Goal: Navigation & Orientation: Find specific page/section

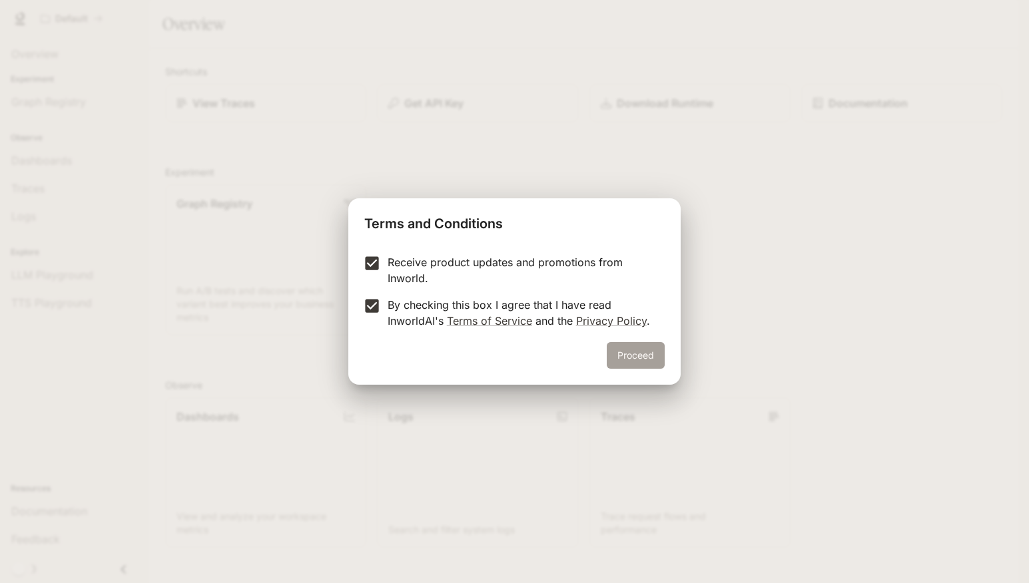
click at [658, 356] on button "Proceed" at bounding box center [635, 355] width 58 height 27
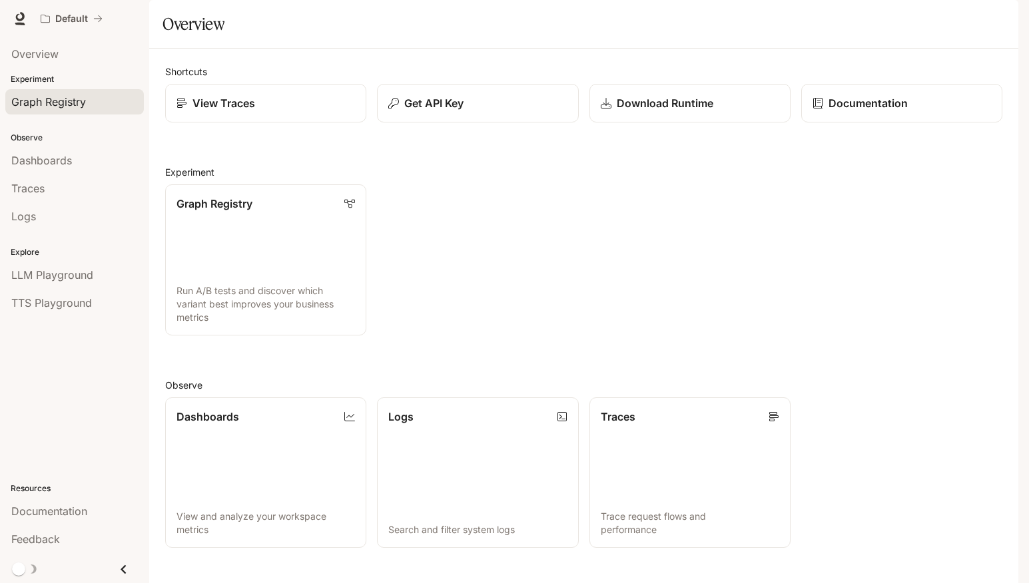
click at [52, 105] on span "Graph Registry" at bounding box center [48, 102] width 75 height 16
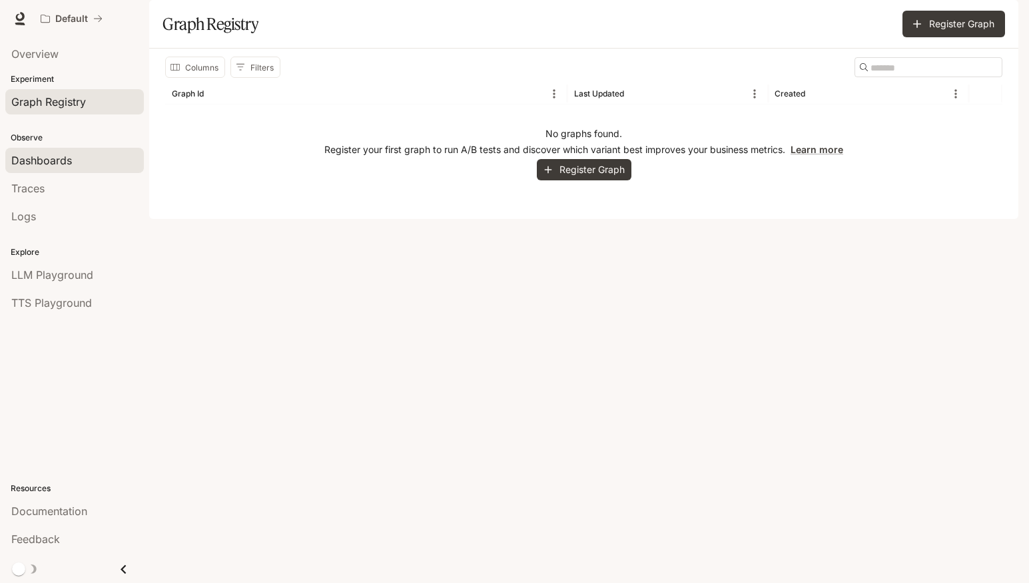
click at [77, 172] on link "Dashboards" at bounding box center [74, 160] width 138 height 25
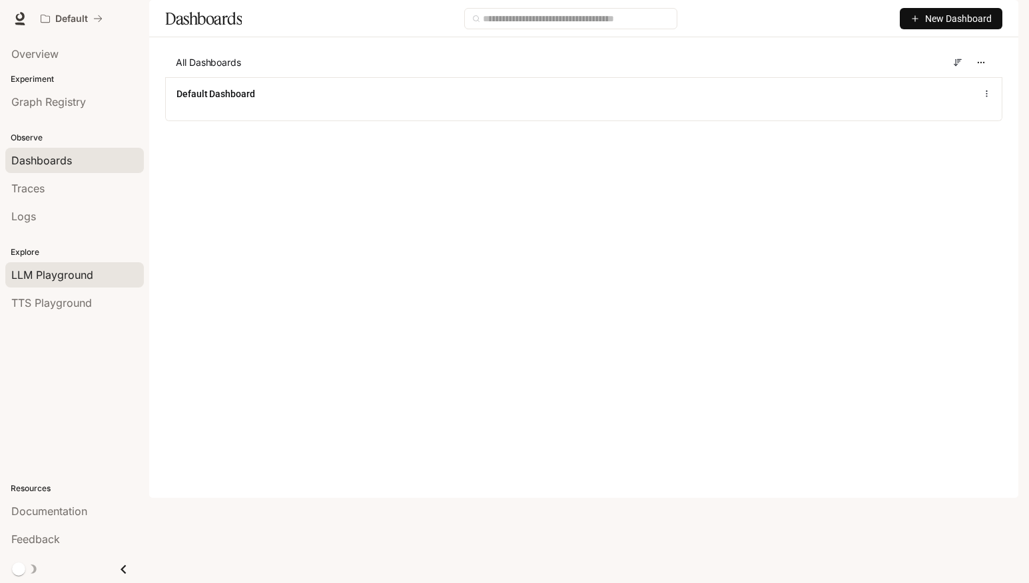
click at [77, 280] on span "LLM Playground" at bounding box center [52, 275] width 82 height 16
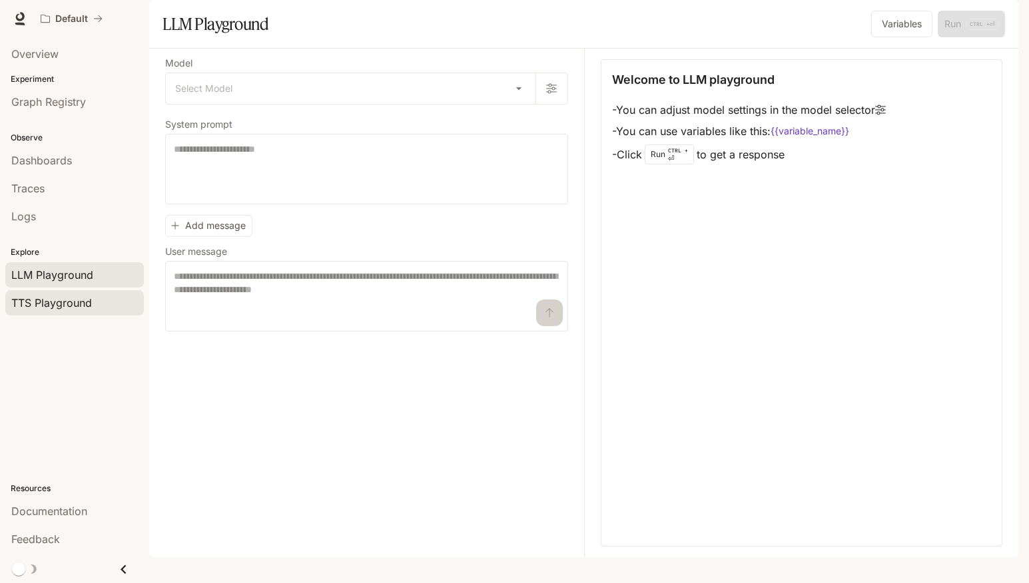
click at [88, 307] on span "TTS Playground" at bounding box center [51, 303] width 81 height 16
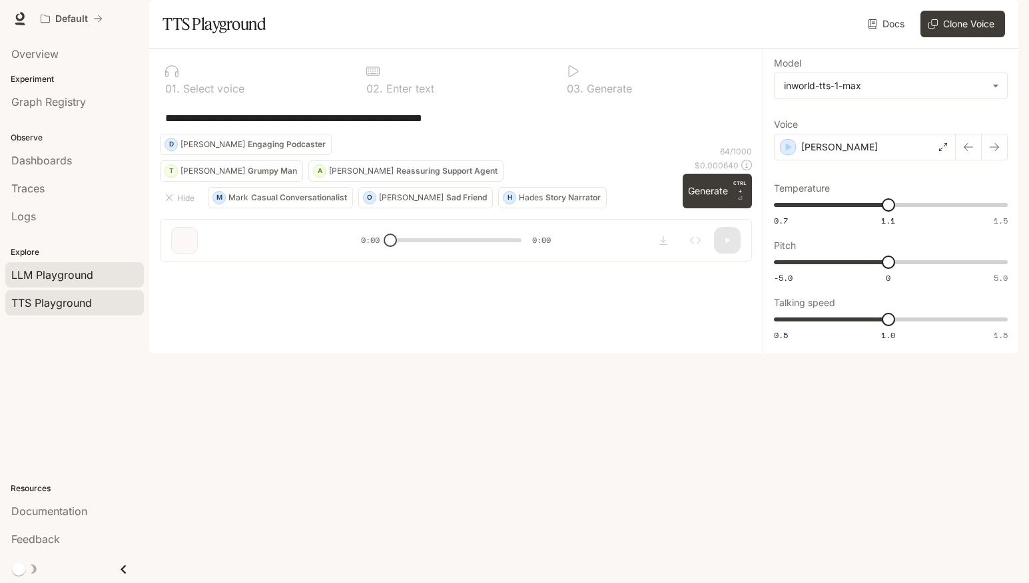
click at [53, 277] on span "LLM Playground" at bounding box center [52, 275] width 82 height 16
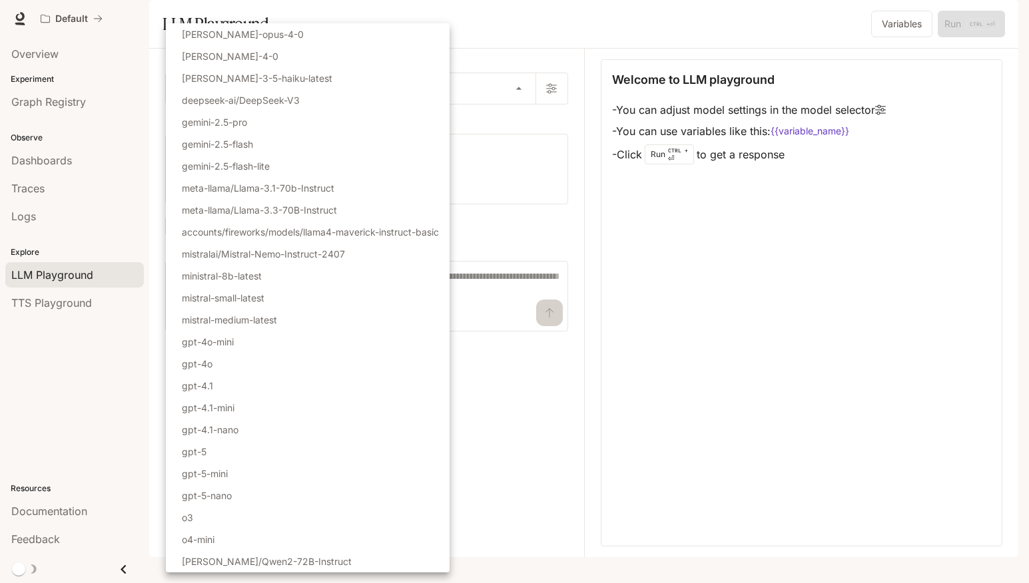
click at [387, 119] on body "Skip to main content Default Documentation Documentation Portal Overview Experi…" at bounding box center [514, 291] width 1029 height 583
click at [524, 123] on div at bounding box center [514, 291] width 1029 height 583
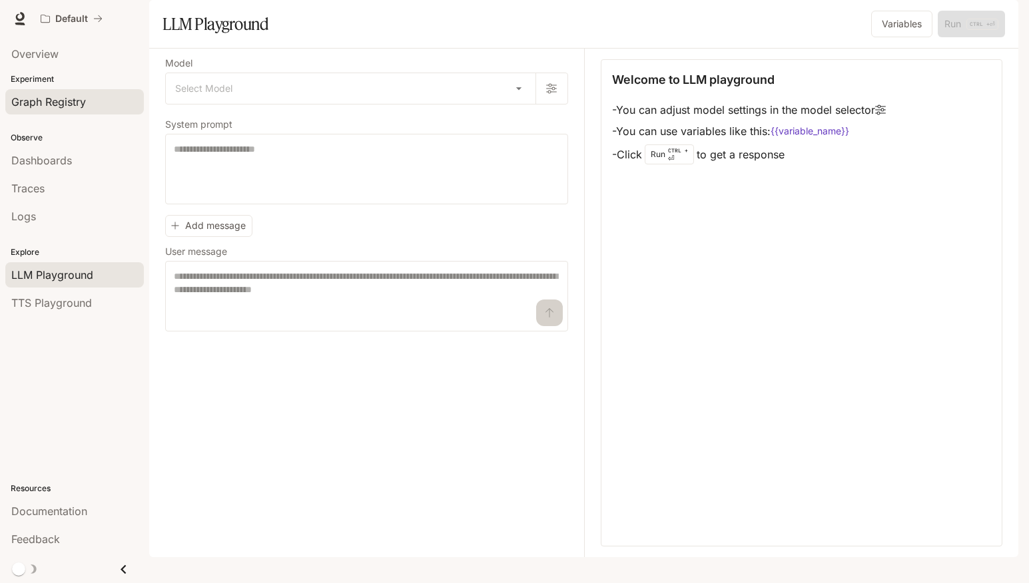
click at [47, 101] on span "Graph Registry" at bounding box center [48, 102] width 75 height 16
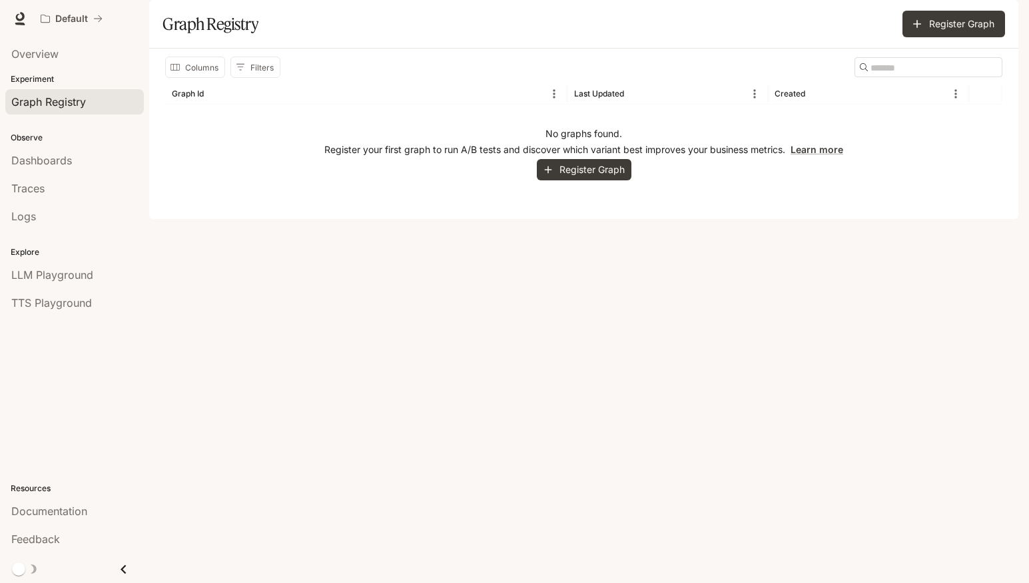
click at [72, 76] on p "Experiment" at bounding box center [74, 79] width 149 height 12
click at [23, 74] on p "Experiment" at bounding box center [74, 79] width 149 height 12
click at [49, 55] on span "Overview" at bounding box center [34, 54] width 47 height 16
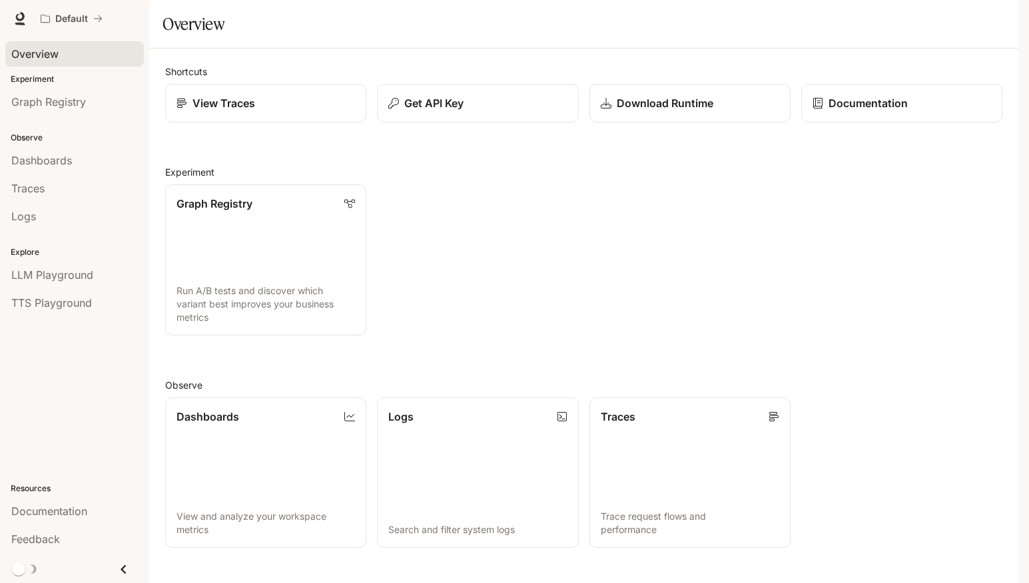
click at [512, 166] on div "Shortcuts View Traces Get API Key Download Runtime Documentation Experiment Gra…" at bounding box center [583, 413] width 837 height 696
click at [505, 111] on div "Get API Key" at bounding box center [477, 103] width 180 height 16
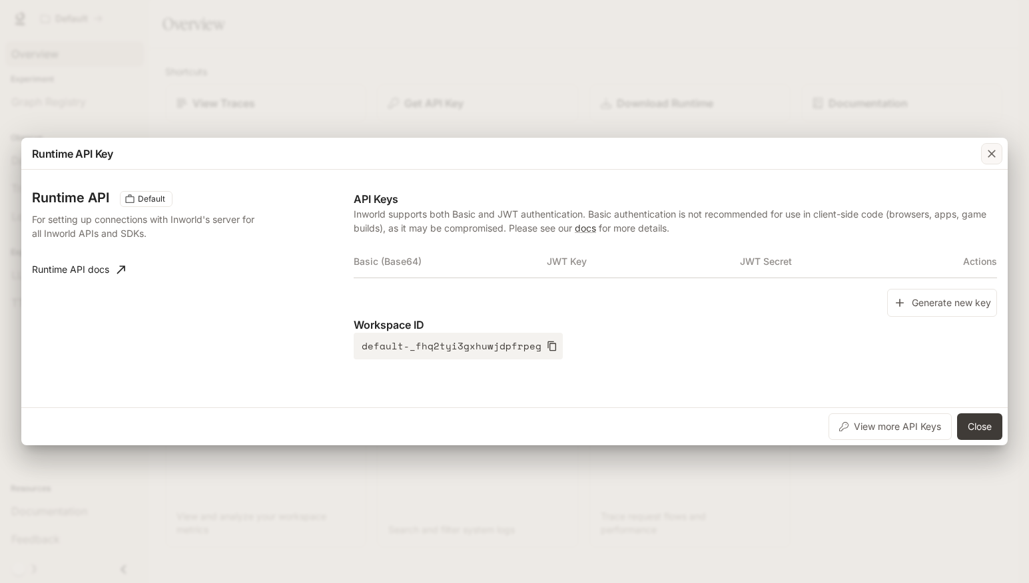
click at [993, 154] on icon "button" at bounding box center [991, 154] width 8 height 8
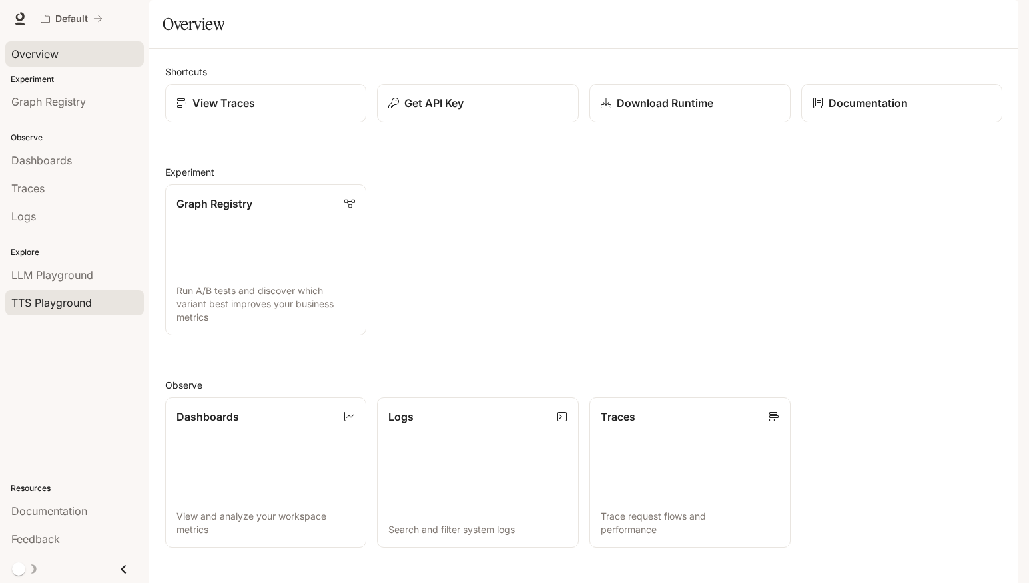
click at [72, 304] on span "TTS Playground" at bounding box center [51, 303] width 81 height 16
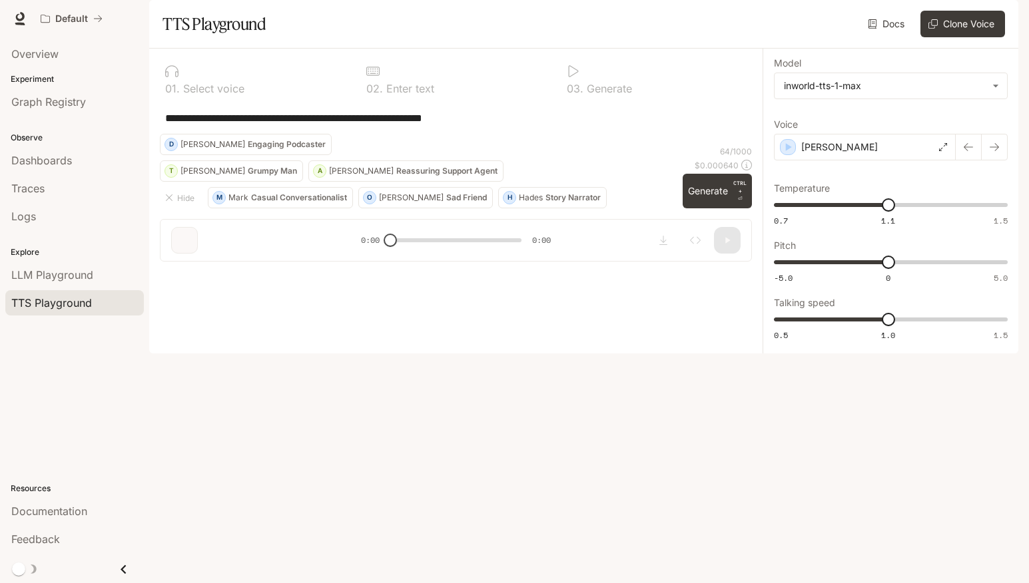
drag, startPoint x: 274, startPoint y: 262, endPoint x: 269, endPoint y: 281, distance: 19.2
click at [274, 134] on div "**********" at bounding box center [456, 118] width 592 height 32
click at [240, 126] on textarea "**********" at bounding box center [455, 118] width 581 height 15
click at [647, 134] on div "**********" at bounding box center [455, 118] width 581 height 32
click at [577, 126] on textarea "**********" at bounding box center [455, 118] width 581 height 15
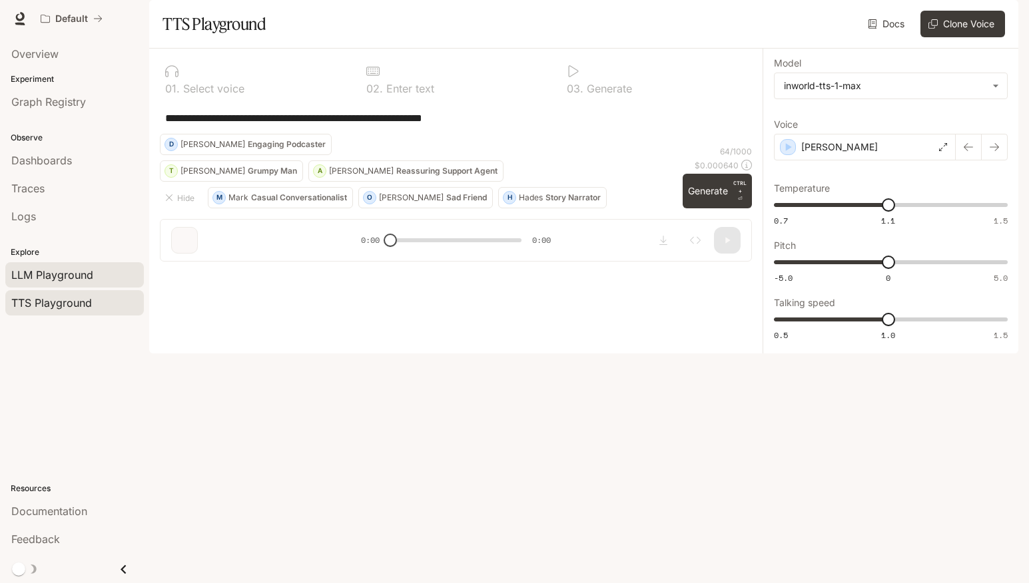
click at [60, 273] on span "LLM Playground" at bounding box center [52, 275] width 82 height 16
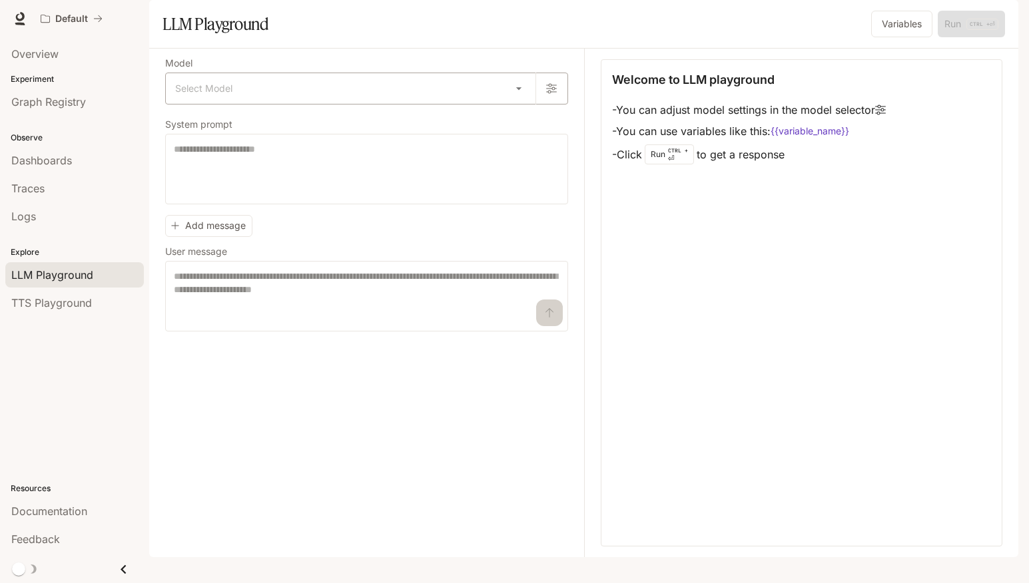
click at [246, 124] on body "Skip to main content Default Documentation Documentation Portal Overview Experi…" at bounding box center [514, 291] width 1029 height 583
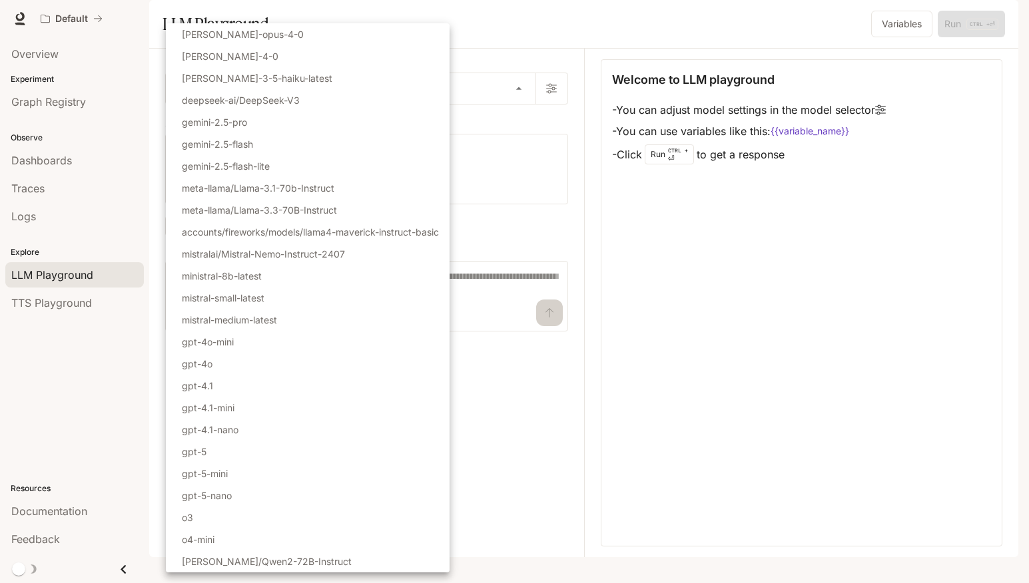
click at [268, 456] on li "gpt-5" at bounding box center [308, 452] width 284 height 22
type input "*****"
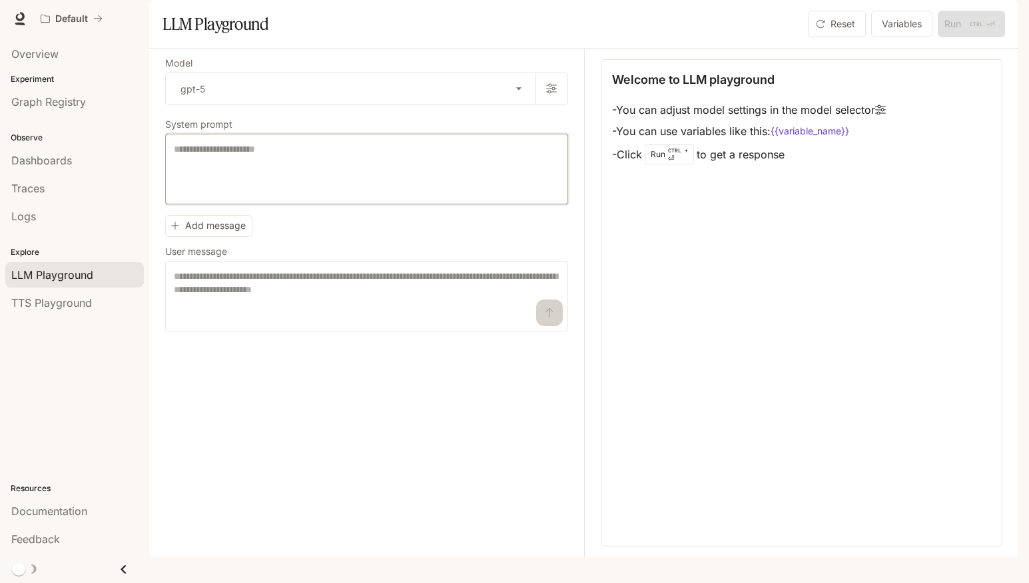
click at [435, 186] on textarea at bounding box center [366, 168] width 385 height 53
click at [62, 204] on link "Logs" at bounding box center [74, 216] width 138 height 25
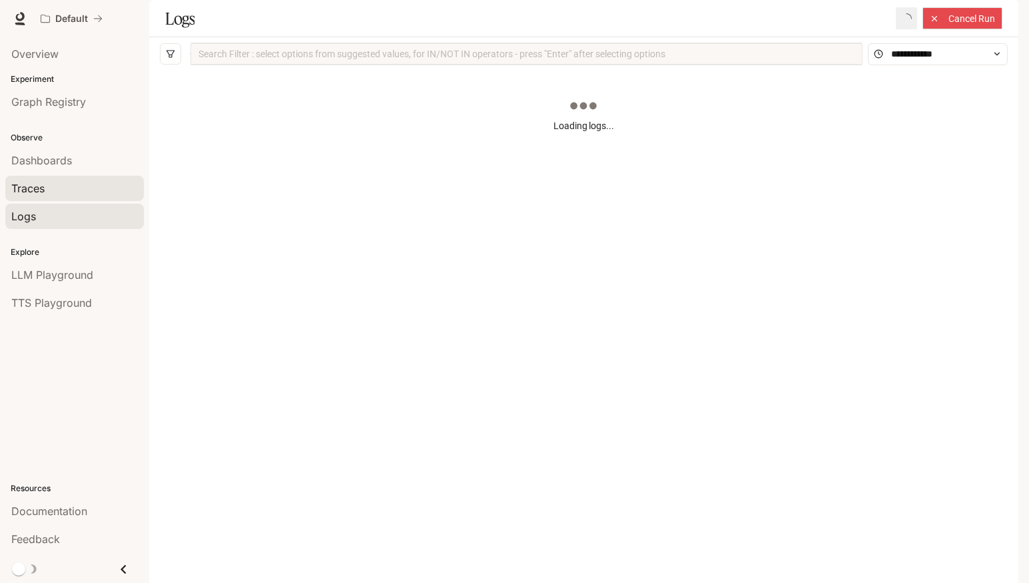
click at [78, 177] on link "Traces" at bounding box center [74, 188] width 138 height 25
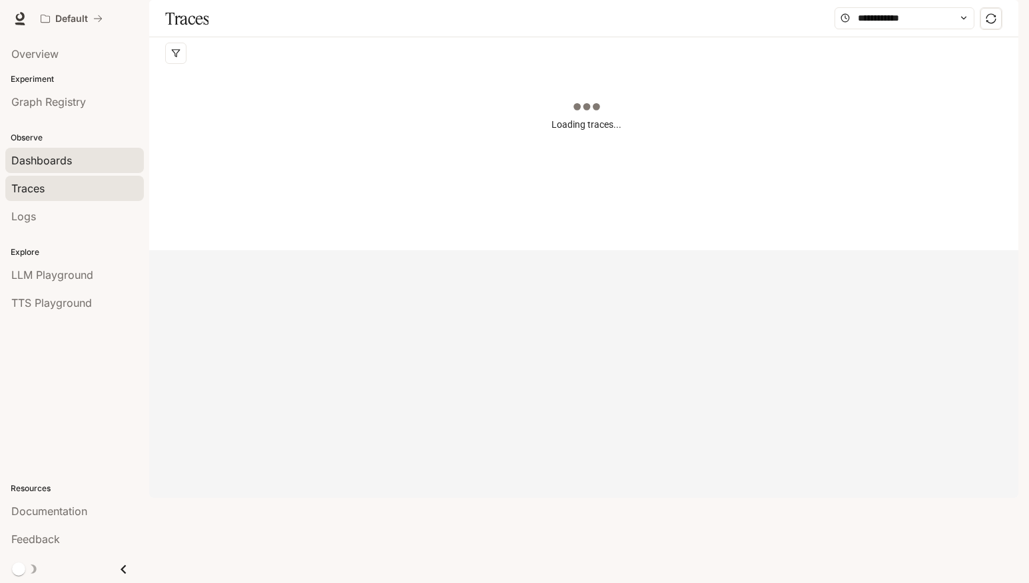
click at [88, 161] on div "Dashboards" at bounding box center [74, 160] width 126 height 16
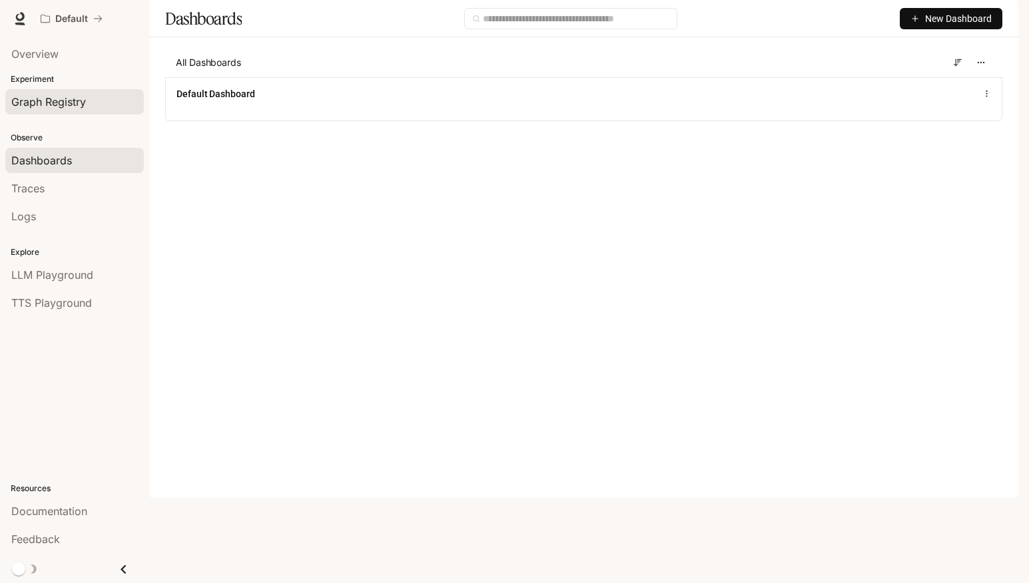
click at [79, 98] on span "Graph Registry" at bounding box center [48, 102] width 75 height 16
